Goal: Task Accomplishment & Management: Manage account settings

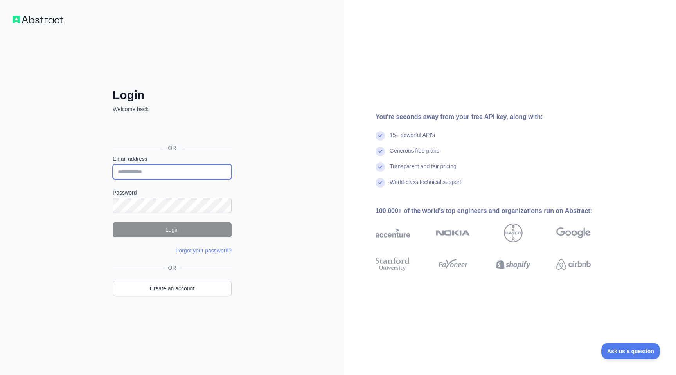
click at [173, 176] on input "Email address" at bounding box center [172, 171] width 119 height 15
type input "**********"
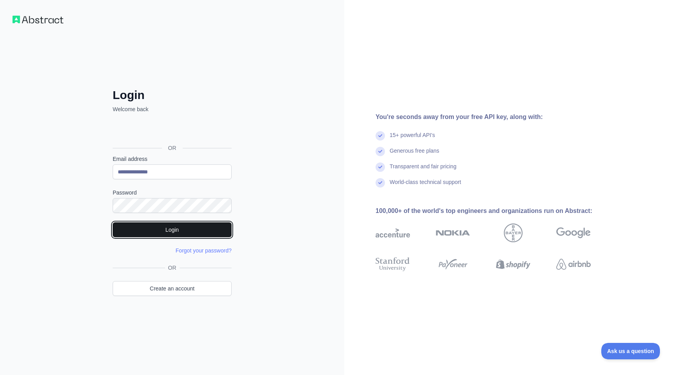
click at [173, 233] on button "Login" at bounding box center [172, 229] width 119 height 15
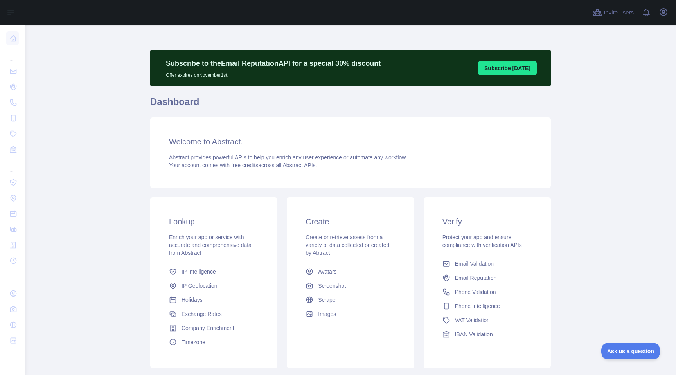
scroll to position [4, 0]
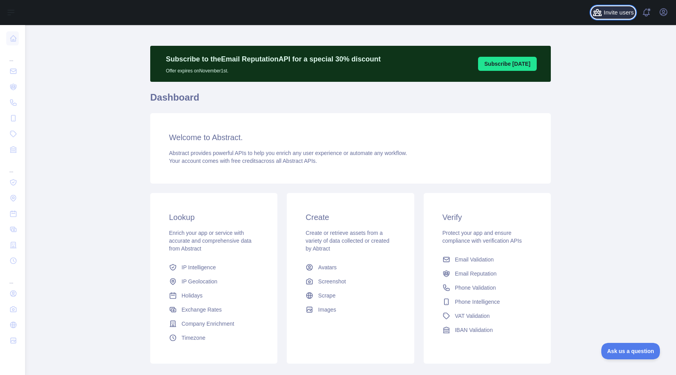
click at [626, 13] on span "Invite users" at bounding box center [619, 12] width 30 height 9
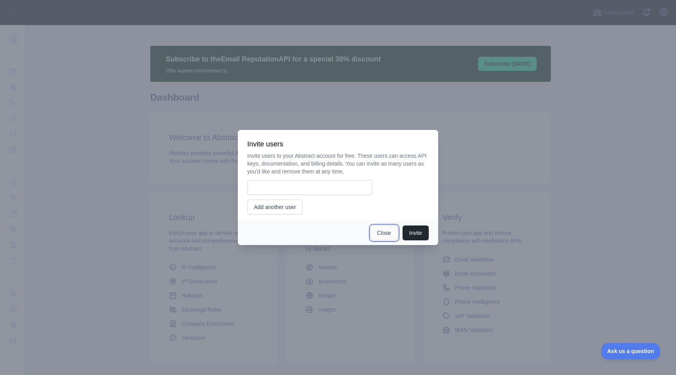
click at [385, 233] on button "Close" at bounding box center [383, 232] width 27 height 15
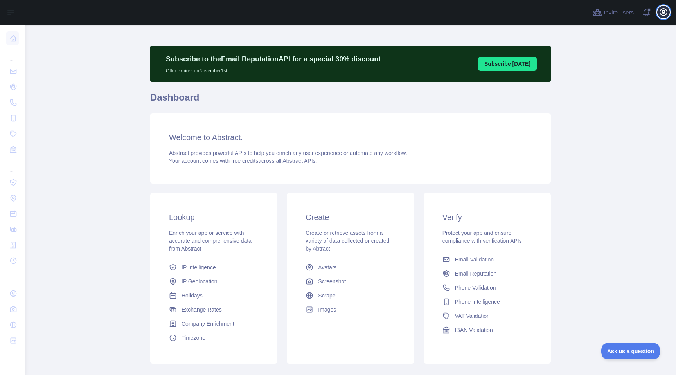
click at [659, 15] on icon "button" at bounding box center [663, 11] width 9 height 9
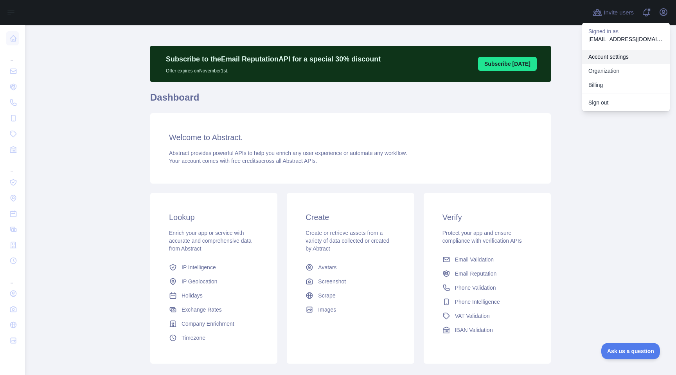
click at [609, 55] on link "Account settings" at bounding box center [626, 57] width 88 height 14
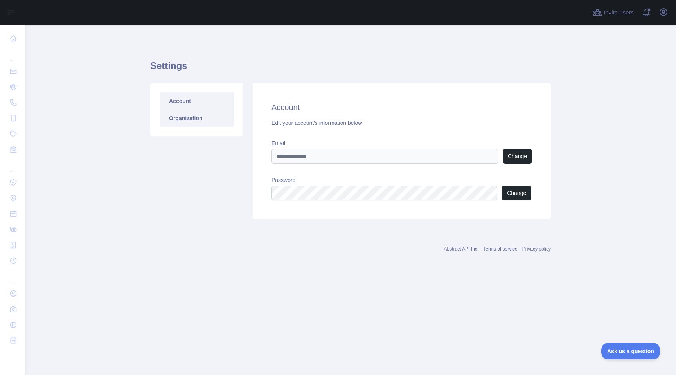
click at [188, 121] on link "Organization" at bounding box center [197, 118] width 74 height 17
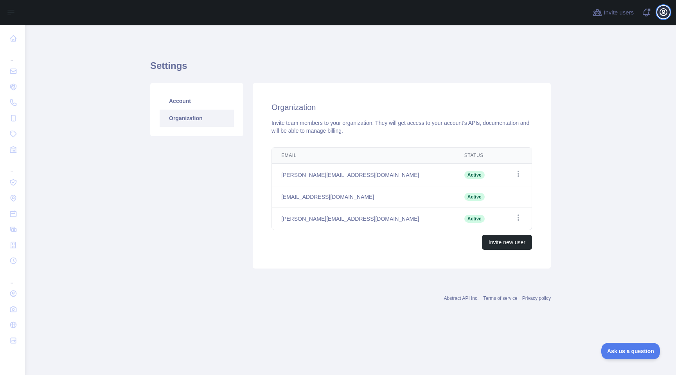
click at [666, 11] on icon "button" at bounding box center [663, 11] width 9 height 9
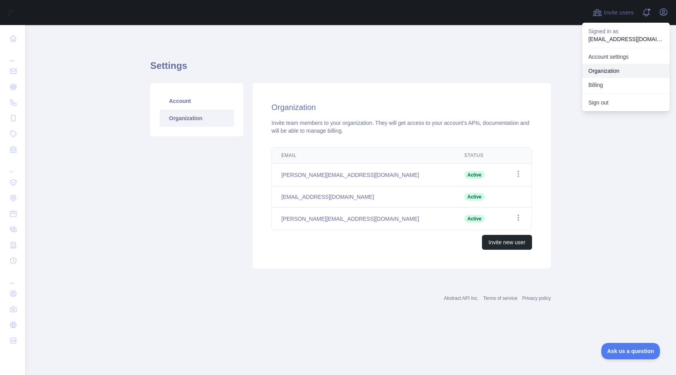
click at [607, 81] on button "Billing" at bounding box center [626, 85] width 88 height 14
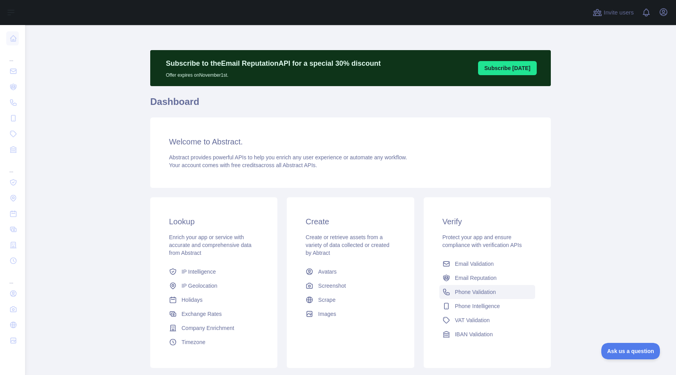
click at [475, 293] on span "Phone Validation" at bounding box center [475, 292] width 41 height 8
click at [481, 266] on span "Email Validation" at bounding box center [474, 264] width 39 height 8
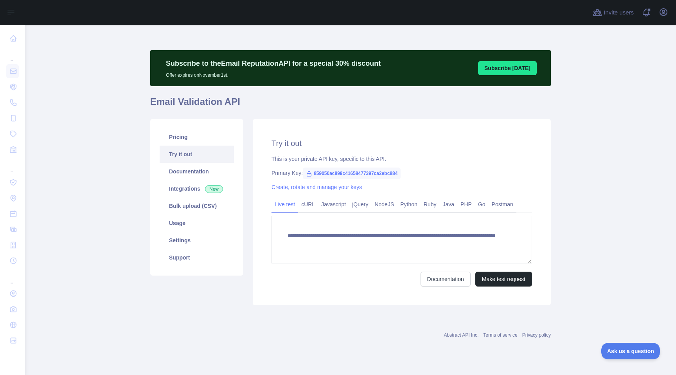
click at [331, 174] on span "859050ac899c41658477397ca2ebc884" at bounding box center [352, 173] width 98 height 12
copy div "Primary Key: 859050ac899c41658477397ca2ebc884"
click at [331, 174] on span "859050ac899c41658477397ca2ebc884" at bounding box center [352, 173] width 98 height 12
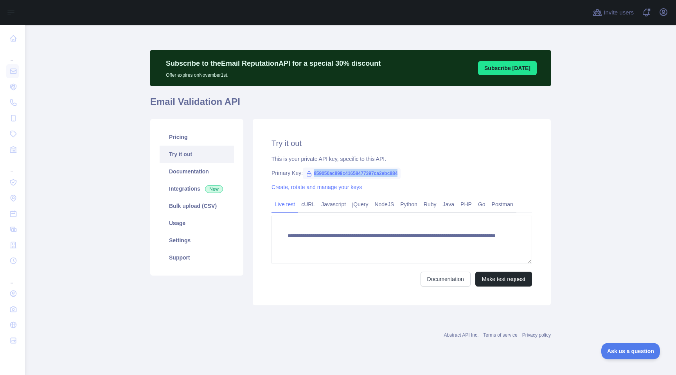
click at [331, 174] on span "859050ac899c41658477397ca2ebc884" at bounding box center [352, 173] width 98 height 12
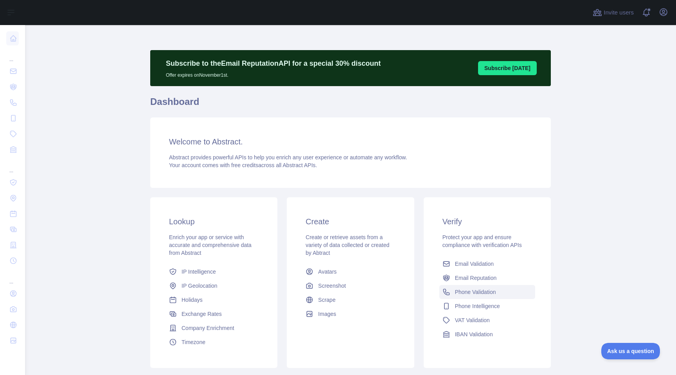
click at [473, 287] on link "Phone Validation" at bounding box center [487, 292] width 96 height 14
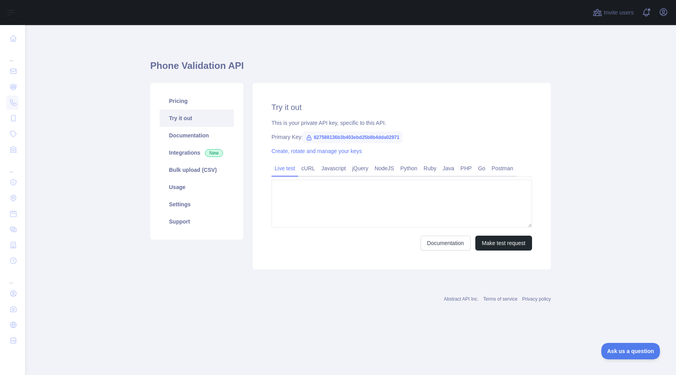
type textarea "**********"
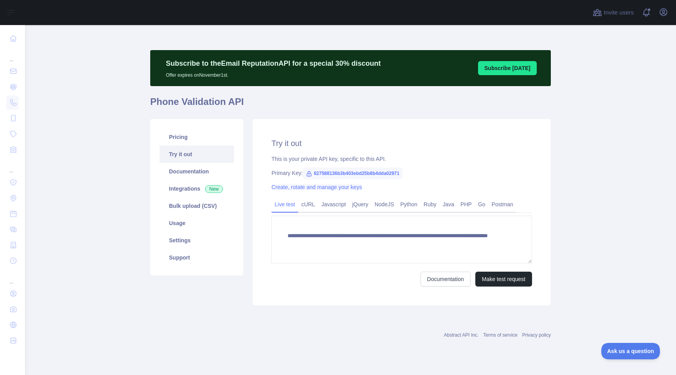
click at [349, 189] on link "Create, rotate and manage your keys" at bounding box center [316, 187] width 90 height 6
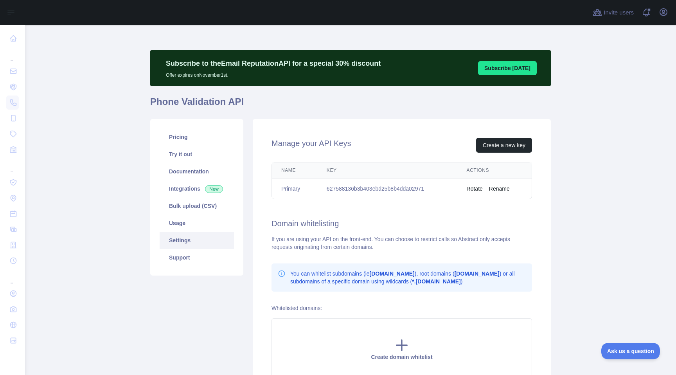
scroll to position [15, 0]
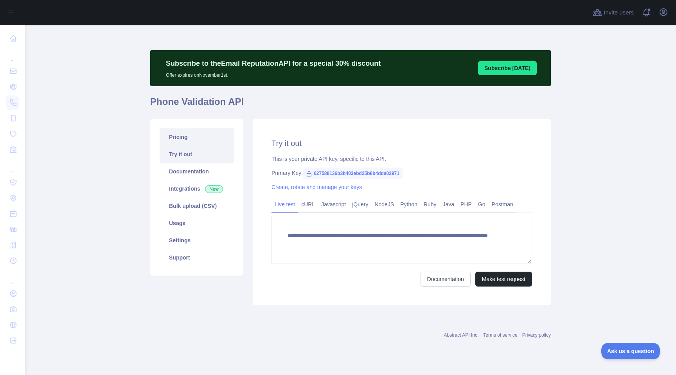
click at [192, 140] on link "Pricing" at bounding box center [197, 136] width 74 height 17
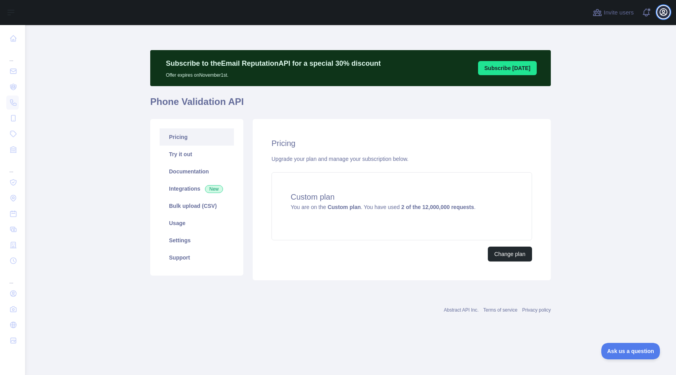
click at [665, 15] on icon "button" at bounding box center [663, 12] width 7 height 7
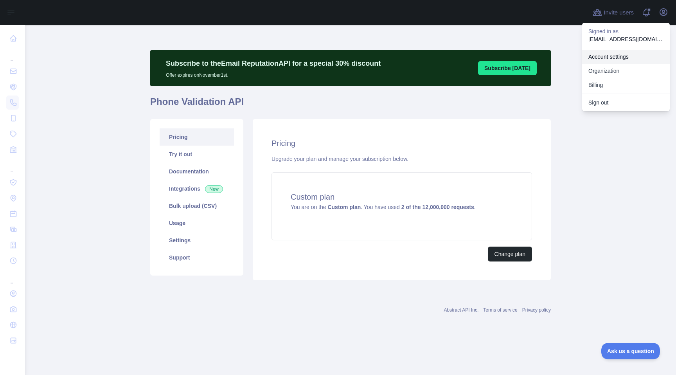
click at [603, 55] on link "Account settings" at bounding box center [626, 57] width 88 height 14
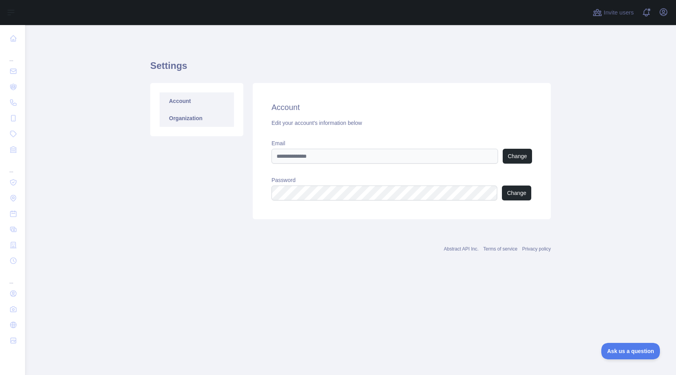
click at [176, 114] on link "Organization" at bounding box center [197, 118] width 74 height 17
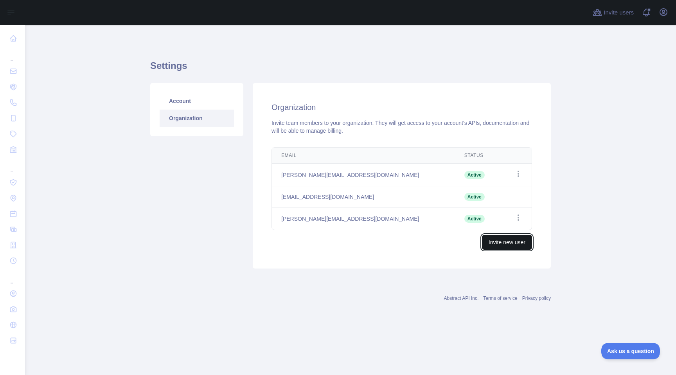
click at [505, 241] on button "Invite new user" at bounding box center [507, 242] width 50 height 15
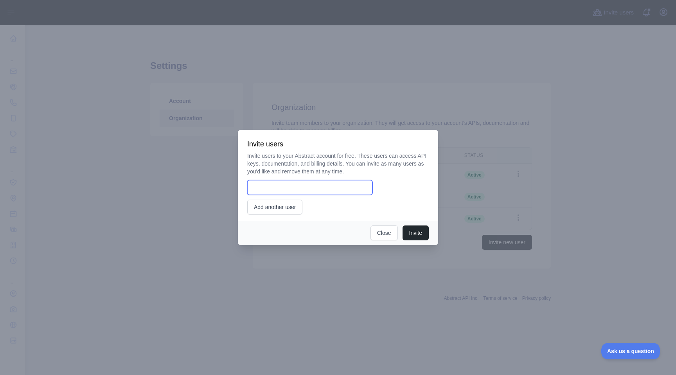
click at [286, 185] on input "email" at bounding box center [309, 187] width 125 height 15
click at [284, 156] on p "Invite users to your Abstract account for free. These users can access API keys…" at bounding box center [337, 163] width 181 height 23
click at [305, 188] on input "email" at bounding box center [309, 187] width 125 height 15
type input "**********"
click at [412, 231] on button "Invite" at bounding box center [415, 232] width 26 height 15
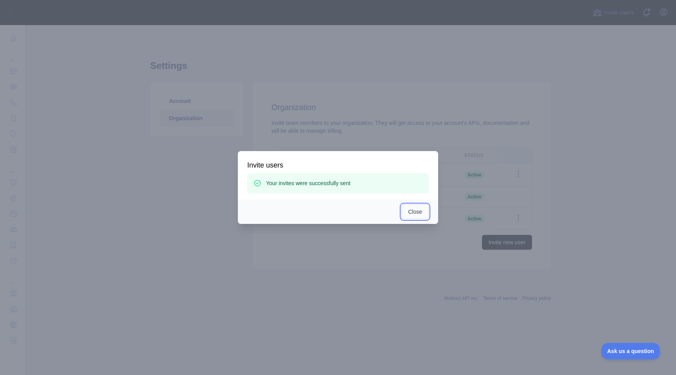
click at [409, 208] on button "Close" at bounding box center [414, 211] width 27 height 15
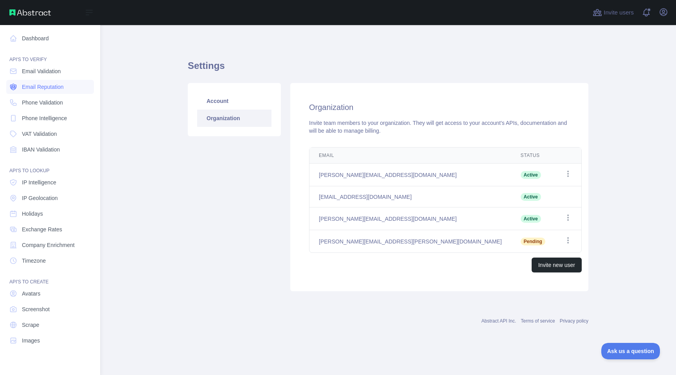
click at [35, 88] on span "Email Reputation" at bounding box center [43, 87] width 42 height 8
